Goal: Book appointment/travel/reservation

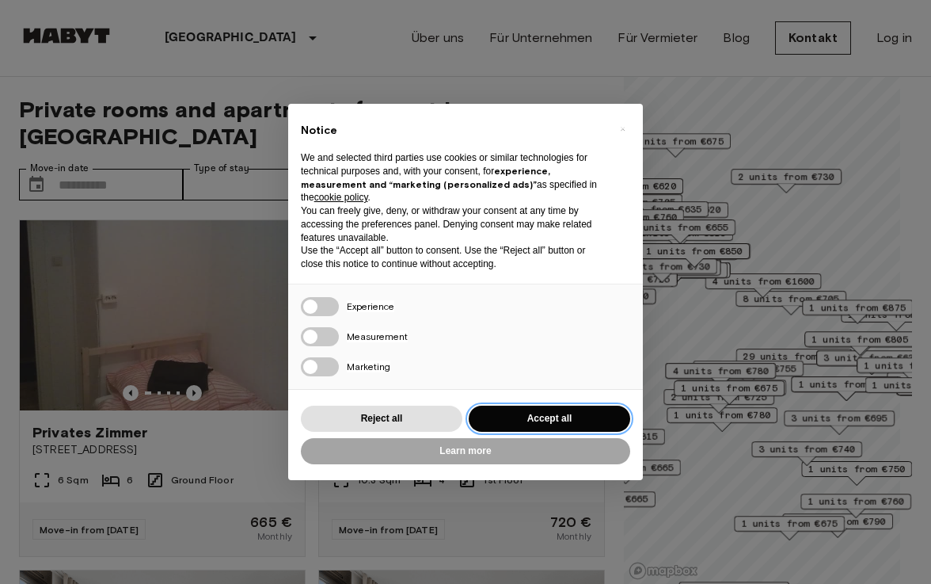
click at [542, 417] on button "Accept all" at bounding box center [550, 418] width 162 height 26
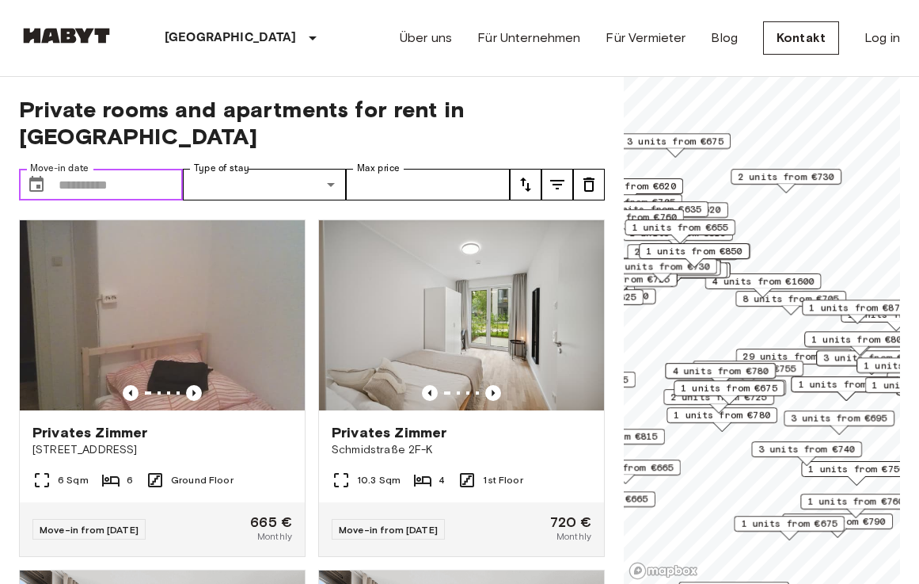
click at [116, 169] on input "Move-in date" at bounding box center [121, 185] width 124 height 32
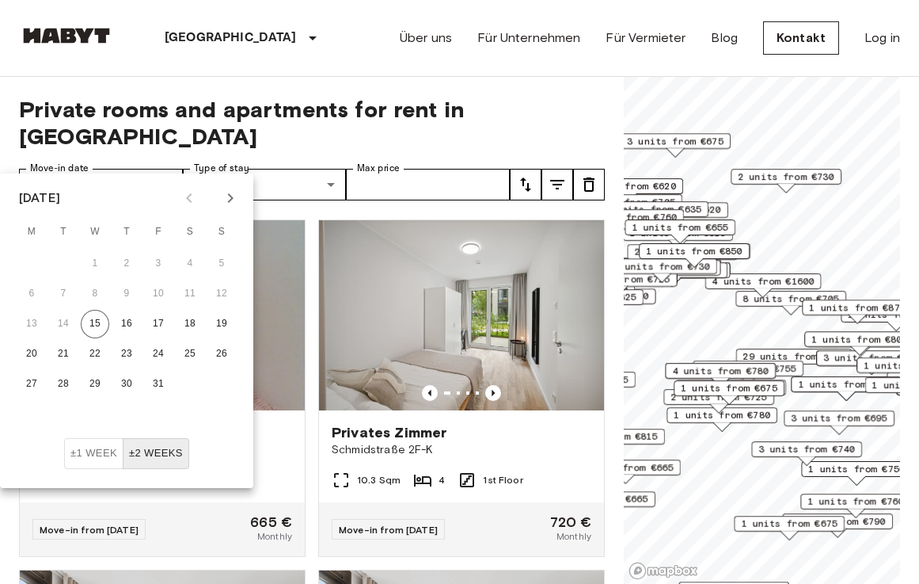
click at [230, 200] on icon "Next month" at bounding box center [231, 198] width 6 height 10
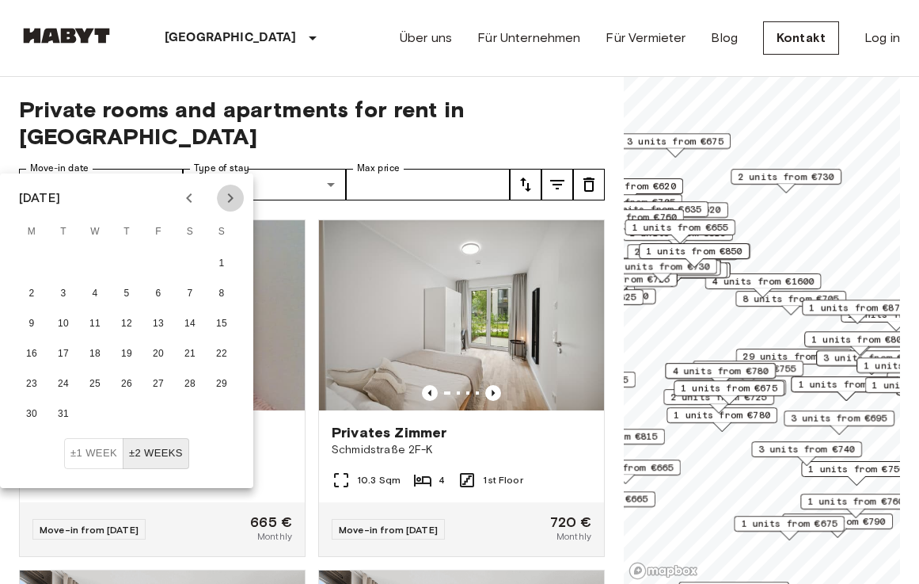
click at [230, 200] on icon "Next month" at bounding box center [231, 198] width 6 height 10
click at [230, 200] on icon "Next month" at bounding box center [230, 197] width 19 height 19
click at [220, 289] on button "12" at bounding box center [221, 294] width 29 height 29
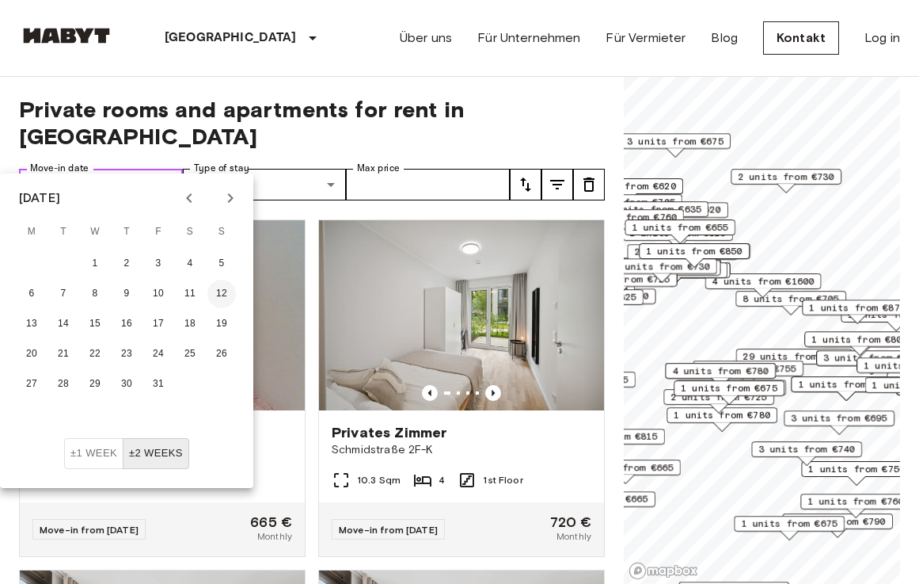
type input "**********"
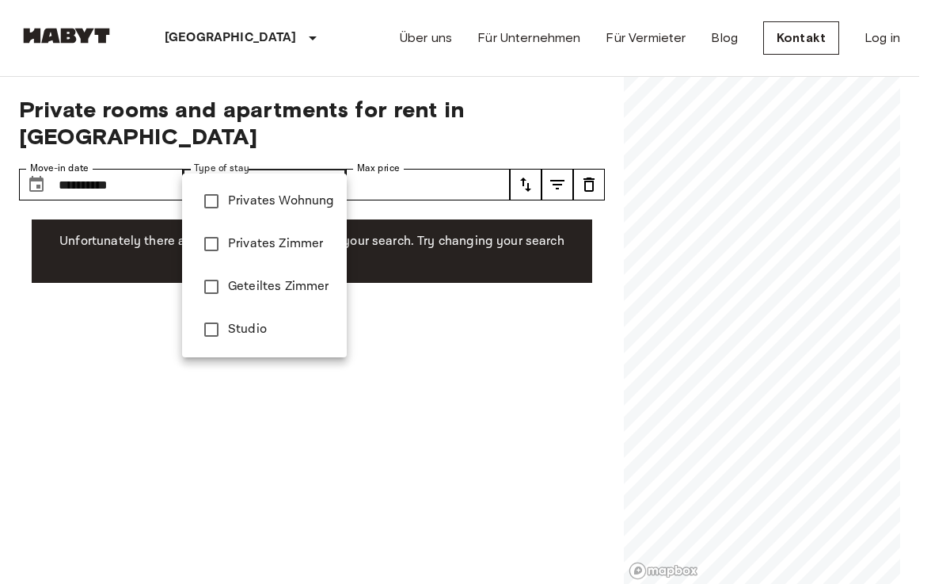
click at [454, 128] on div at bounding box center [465, 292] width 931 height 584
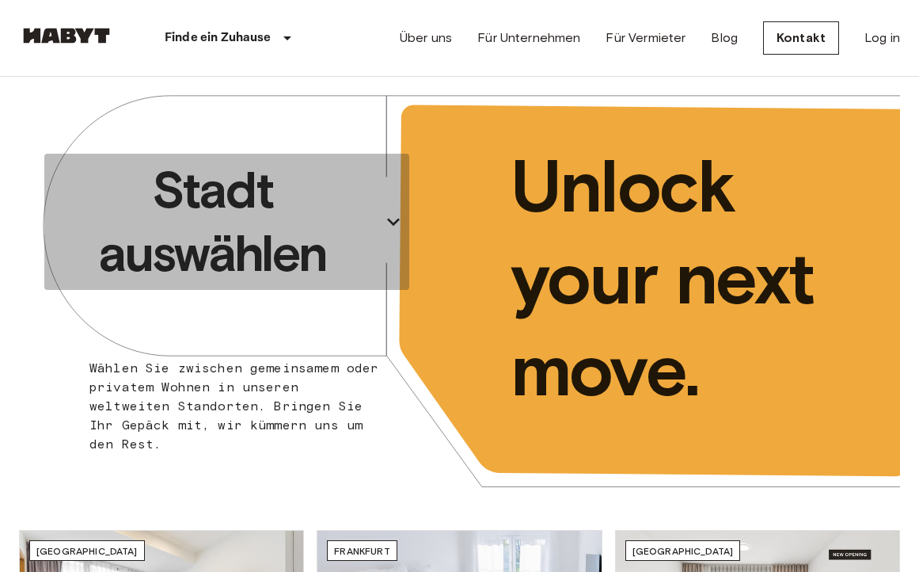
click at [325, 243] on p "Stadt auswählen" at bounding box center [213, 221] width 324 height 127
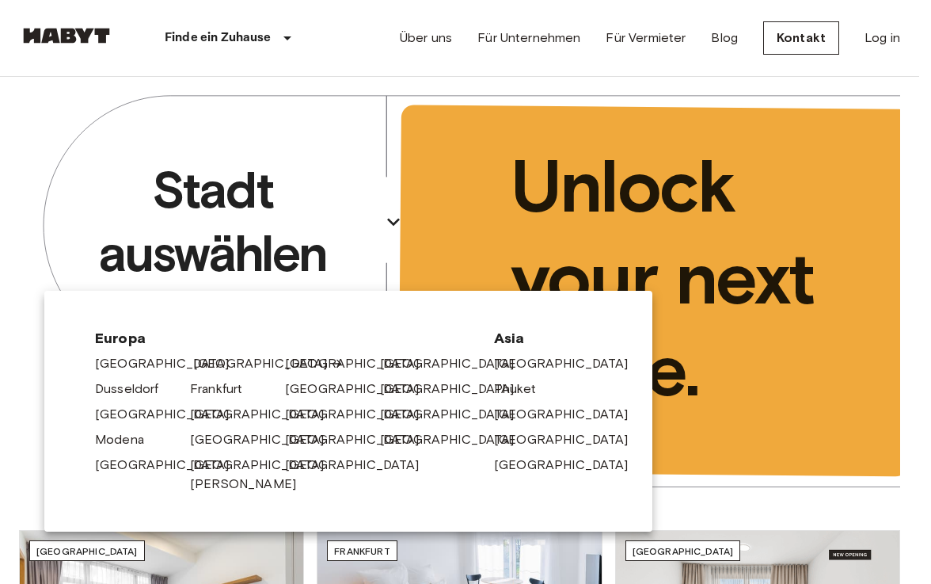
click at [204, 363] on link "[GEOGRAPHIC_DATA]" at bounding box center [268, 363] width 150 height 19
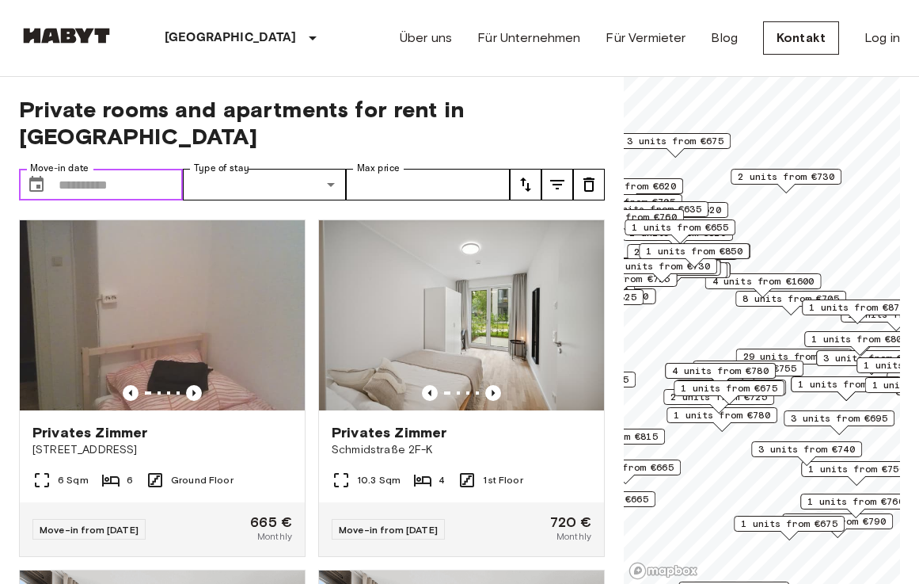
click at [100, 169] on input "Move-in date" at bounding box center [121, 185] width 124 height 32
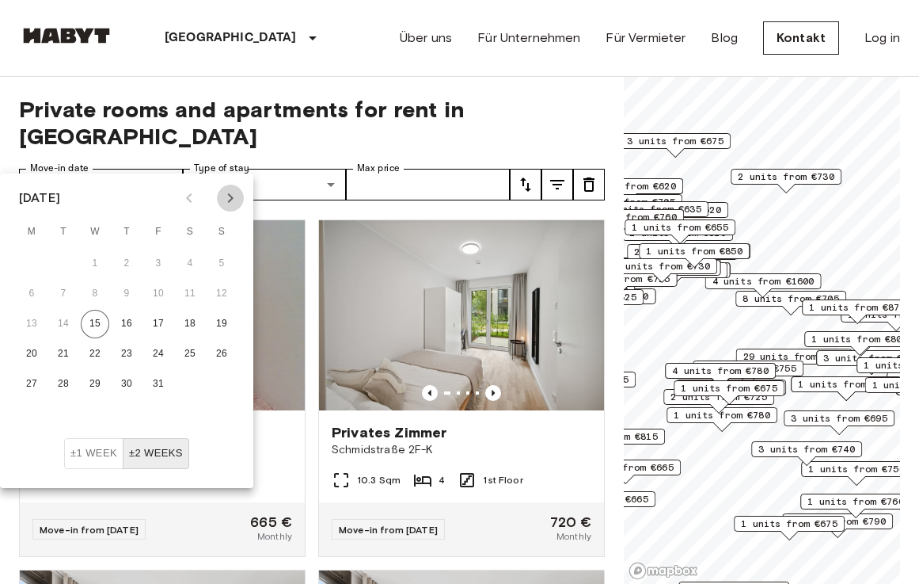
click at [234, 198] on icon "Next month" at bounding box center [231, 198] width 6 height 10
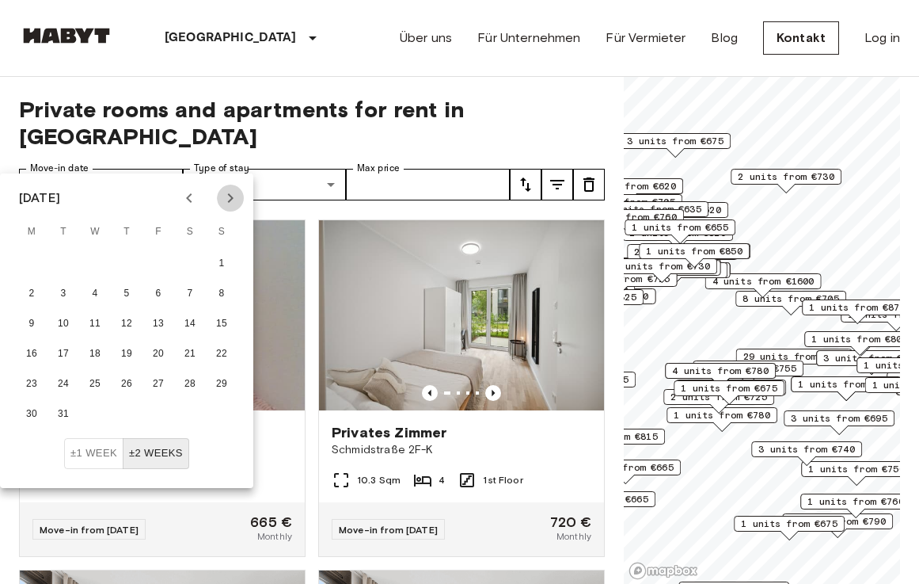
click at [234, 198] on icon "Next month" at bounding box center [231, 198] width 6 height 10
click at [219, 287] on button "12" at bounding box center [221, 294] width 29 height 29
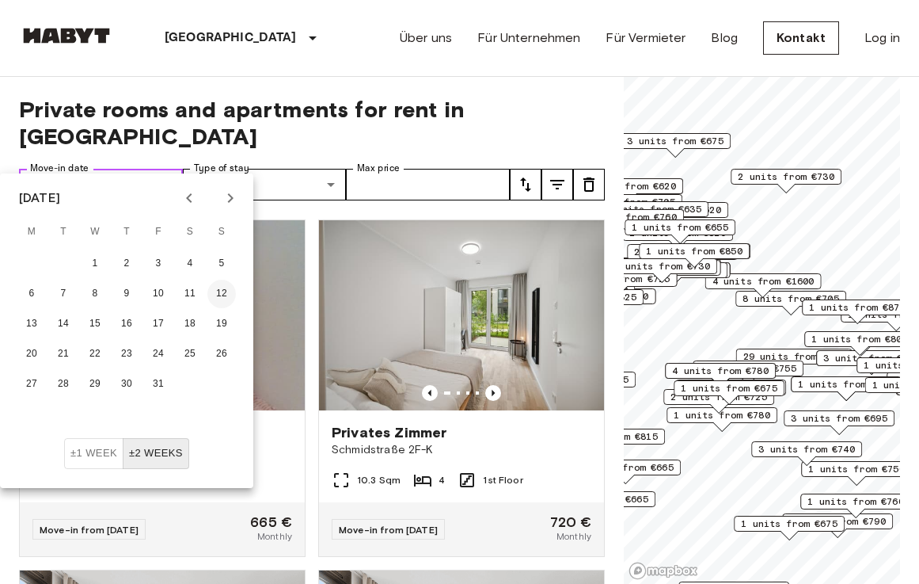
type input "**********"
